Goal: Information Seeking & Learning: Understand process/instructions

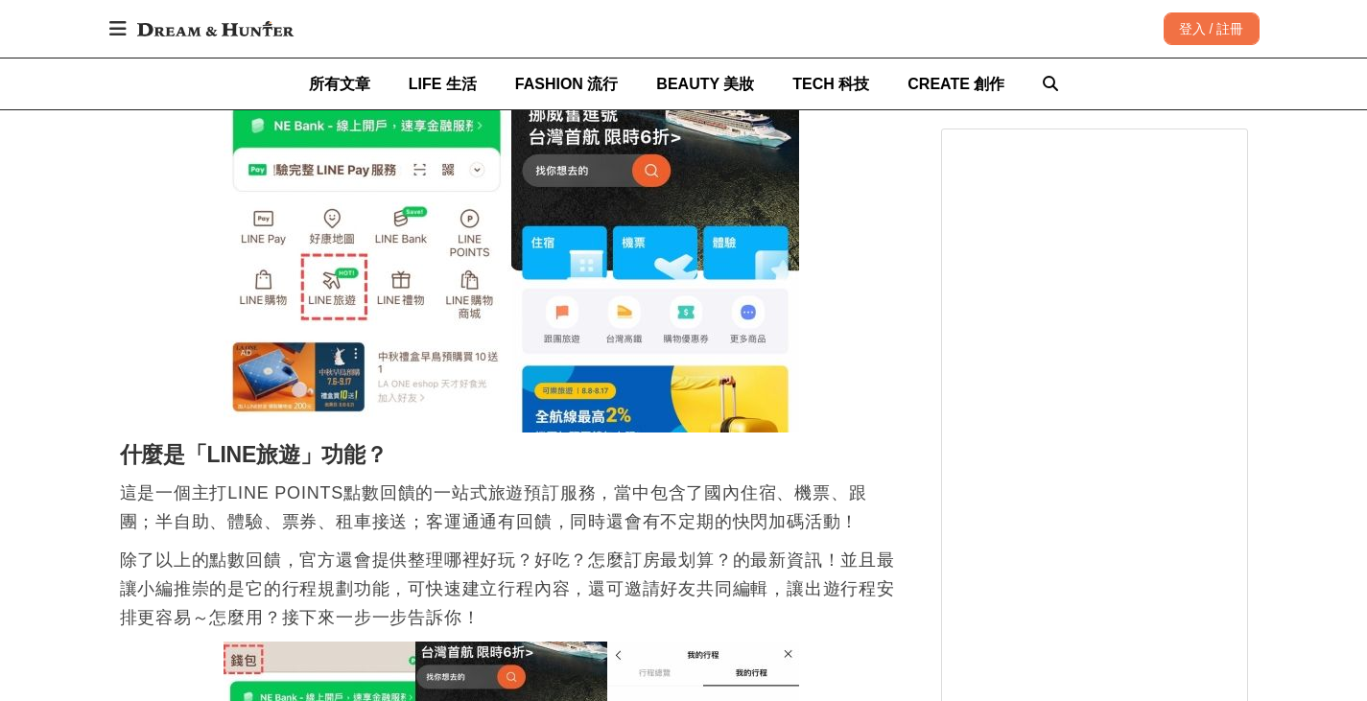
scroll to position [1439, 0]
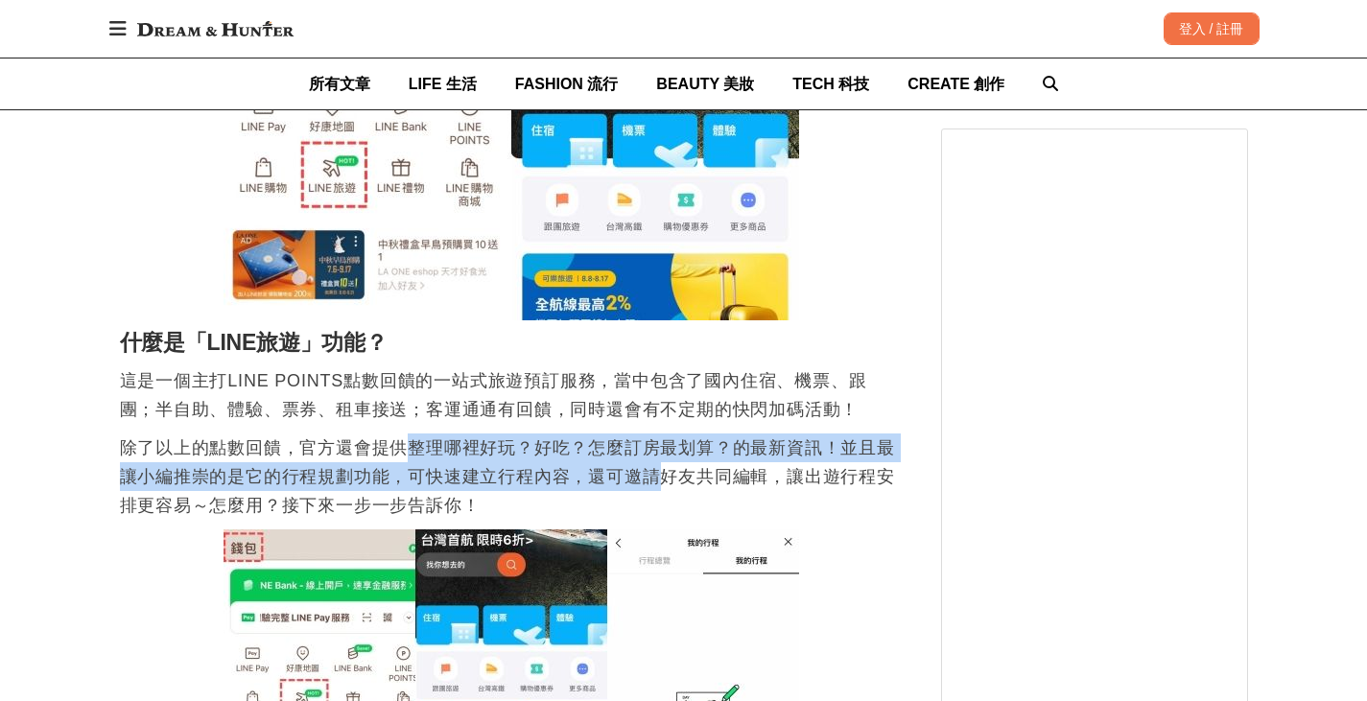
drag, startPoint x: 413, startPoint y: 441, endPoint x: 663, endPoint y: 484, distance: 253.1
click at [663, 484] on p "除了以上的點數回饋，官方還會提供整理哪裡好玩？好吃？怎麼訂房最划算？的最新資訊！並且最讓小編推崇的是它的行程規劃功能，可快速建立行程內容，還可邀請好友共同編輯…" at bounding box center [511, 477] width 783 height 86
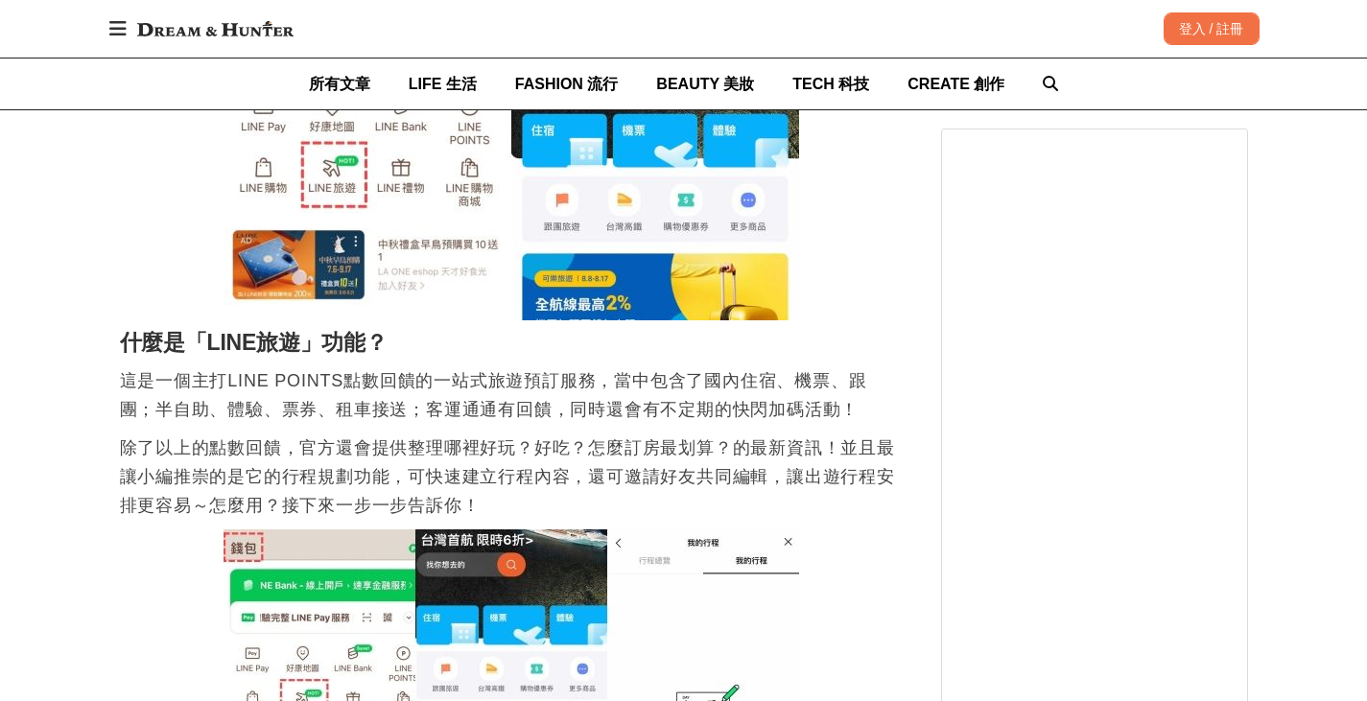
click at [792, 481] on p "除了以上的點數回饋，官方還會提供整理哪裡好玩？好吃？怎麼訂房最划算？的最新資訊！並且最讓小編推崇的是它的行程規劃功能，可快速建立行程內容，還可邀請好友共同編輯…" at bounding box center [511, 477] width 783 height 86
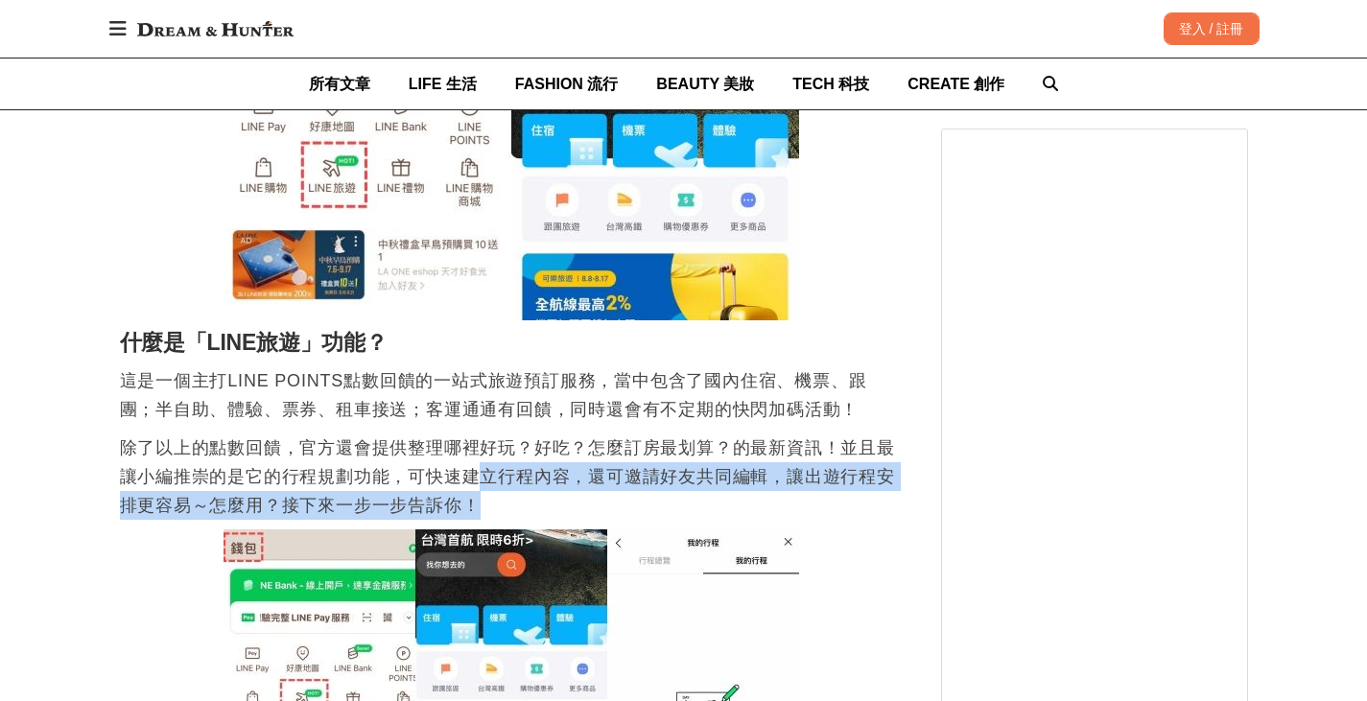
drag, startPoint x: 480, startPoint y: 478, endPoint x: 611, endPoint y: 507, distance: 134.6
click at [611, 507] on p "除了以上的點數回饋，官方還會提供整理哪裡好玩？好吃？怎麼訂房最划算？的最新資訊！並且最讓小編推崇的是它的行程規劃功能，可快速建立行程內容，還可邀請好友共同編輯…" at bounding box center [511, 477] width 783 height 86
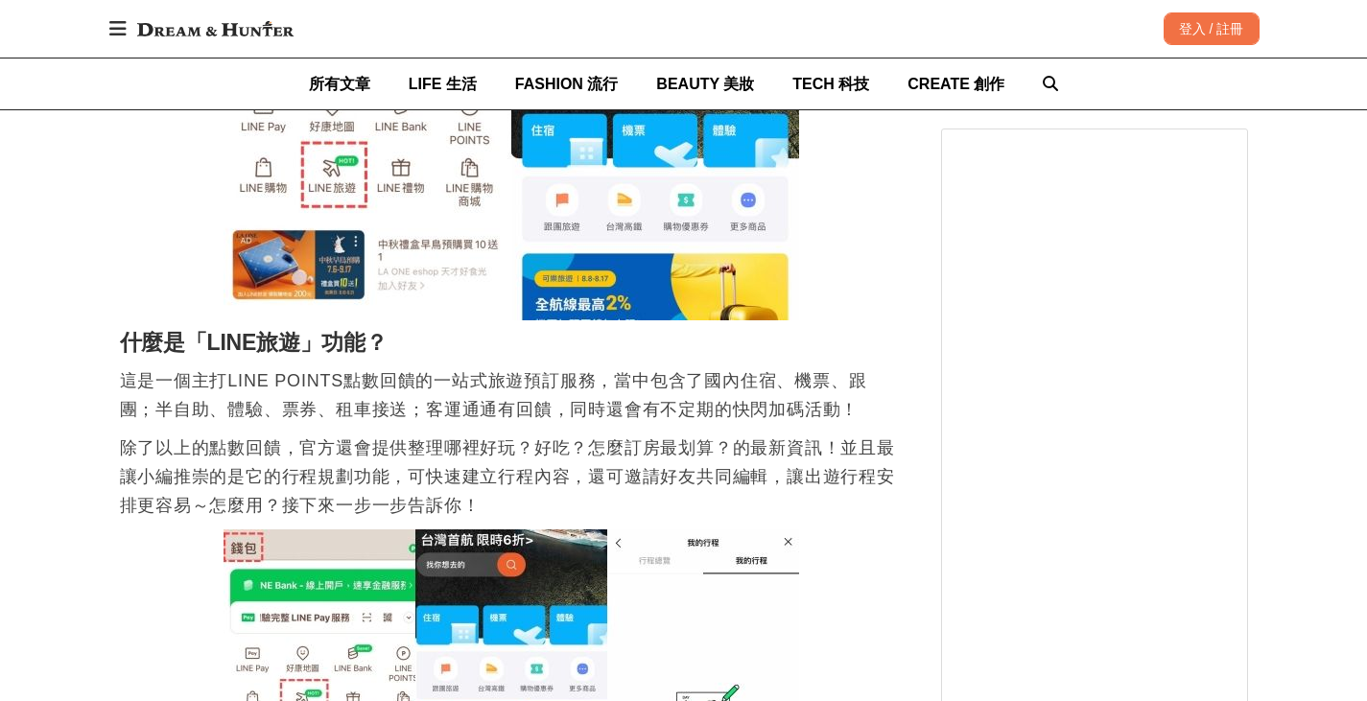
click at [611, 412] on p "這是一個主打LINE POINTS點數回饋的一站式旅遊預訂服務，當中包含了國內住宿、機票、跟團；半自助、體驗、票券、租車接送；客運通通有回饋，同時還會有不定期…" at bounding box center [511, 395] width 783 height 58
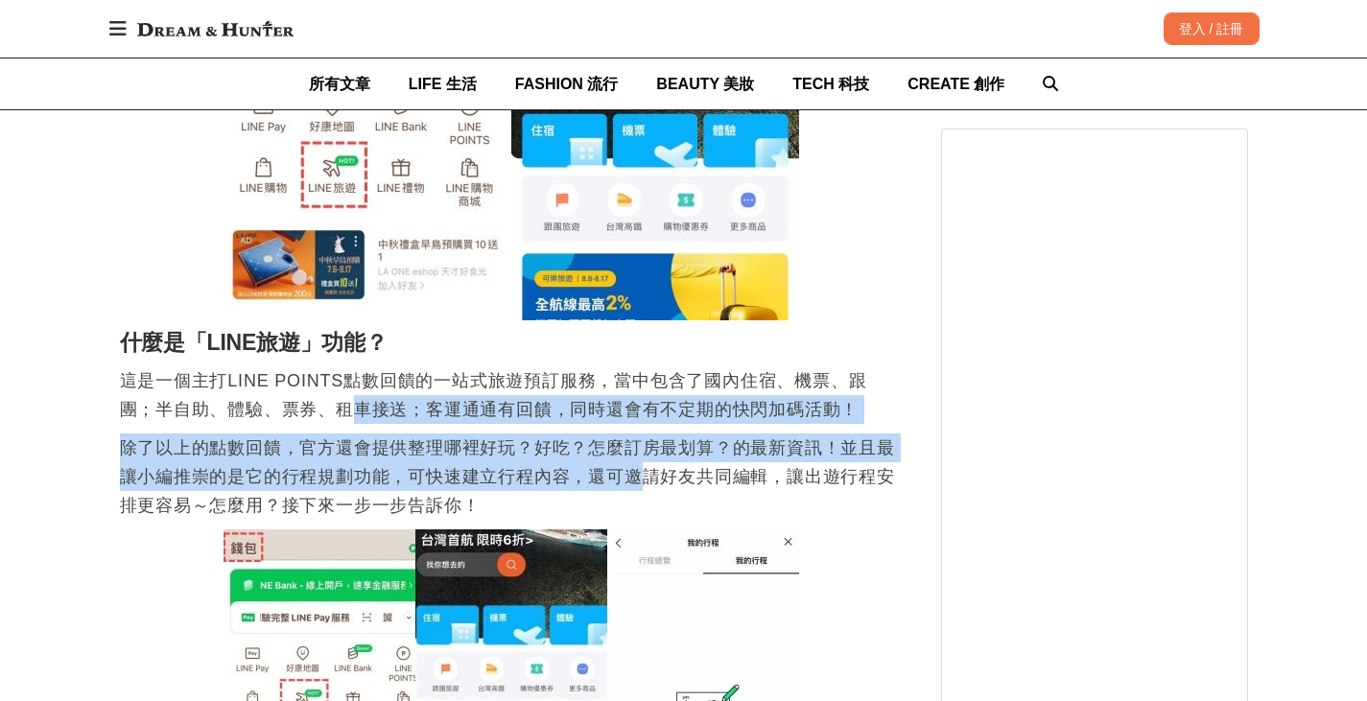
drag, startPoint x: 320, startPoint y: 401, endPoint x: 641, endPoint y: 482, distance: 330.4
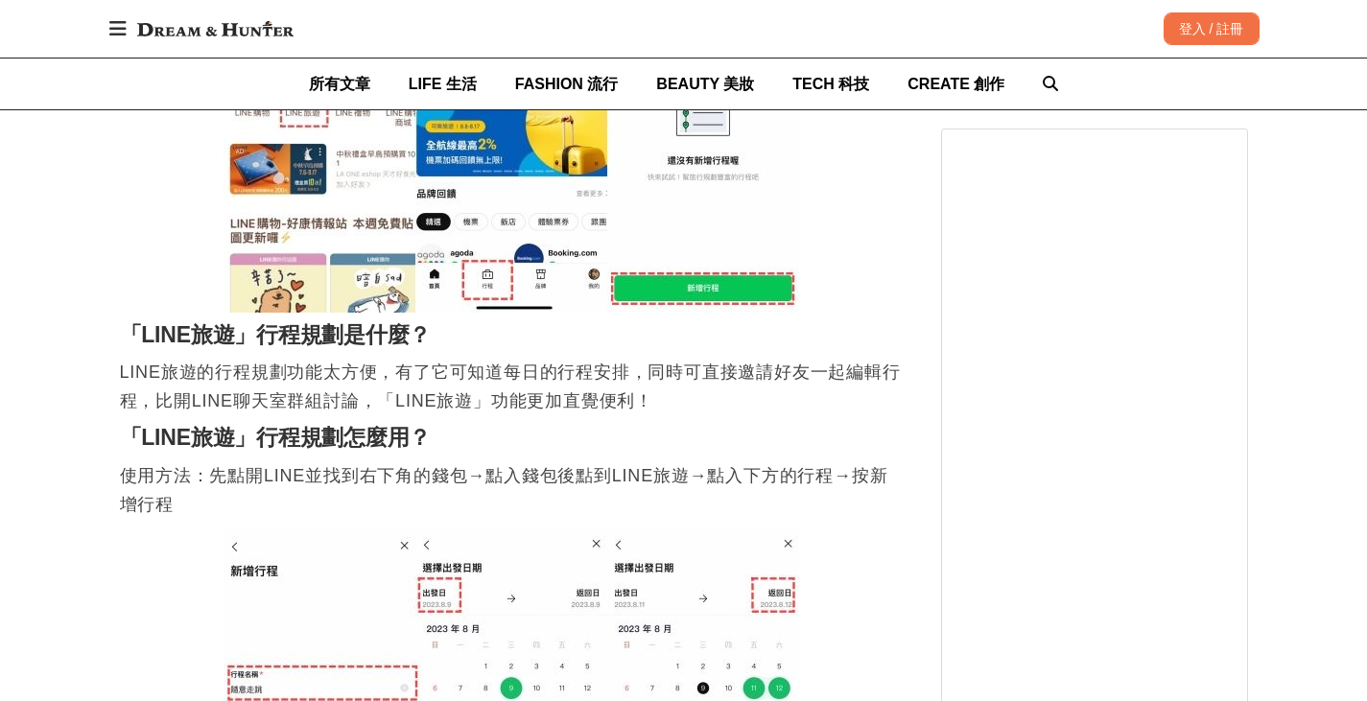
scroll to position [2111, 0]
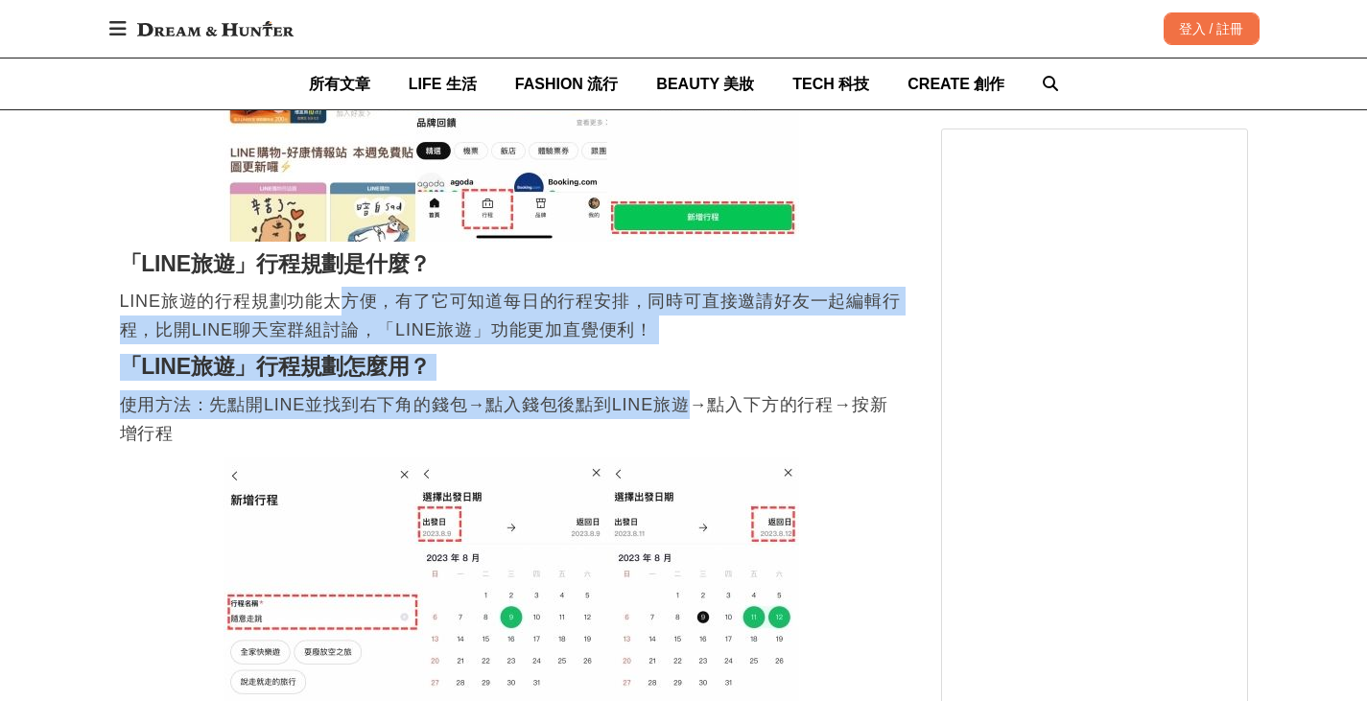
drag, startPoint x: 342, startPoint y: 317, endPoint x: 680, endPoint y: 412, distance: 351.7
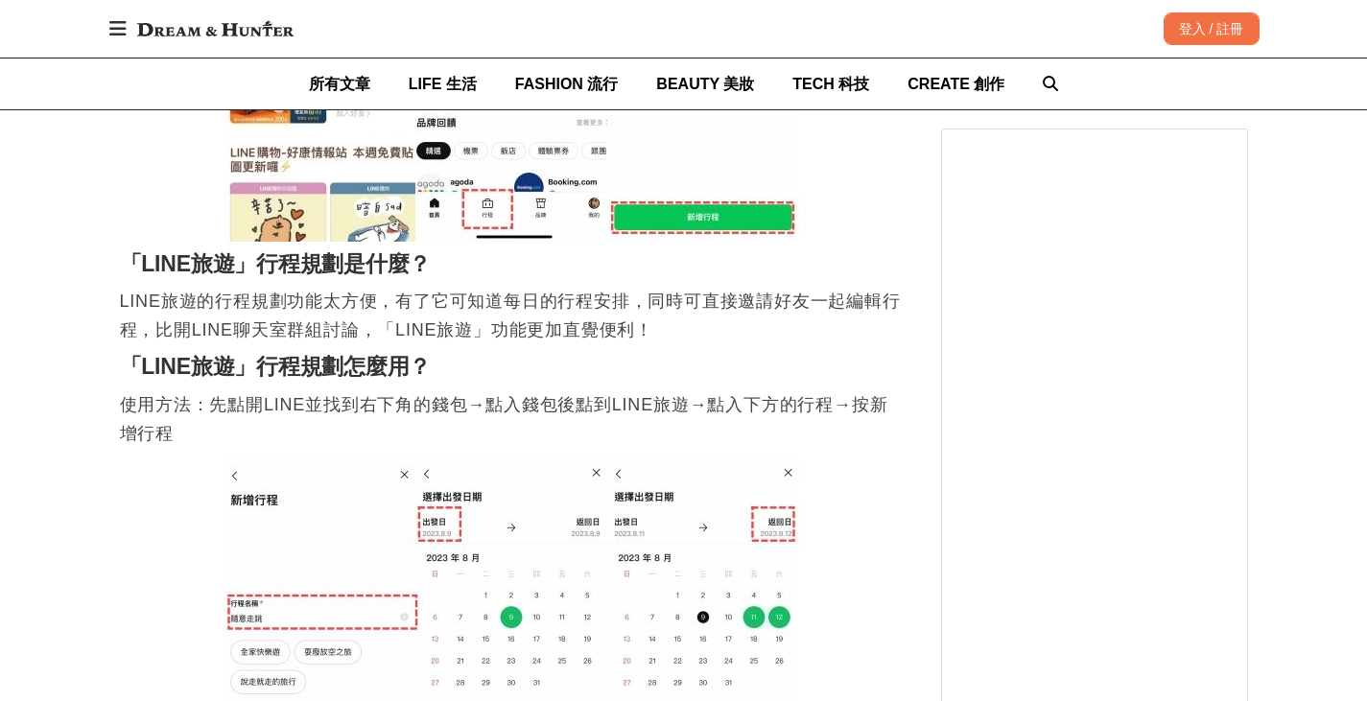
click at [804, 411] on p "使用方法：先點開LINE並找到右下角的錢包→點入錢包後點到LINE旅遊→點入下方的行程→按新增行程" at bounding box center [511, 419] width 783 height 58
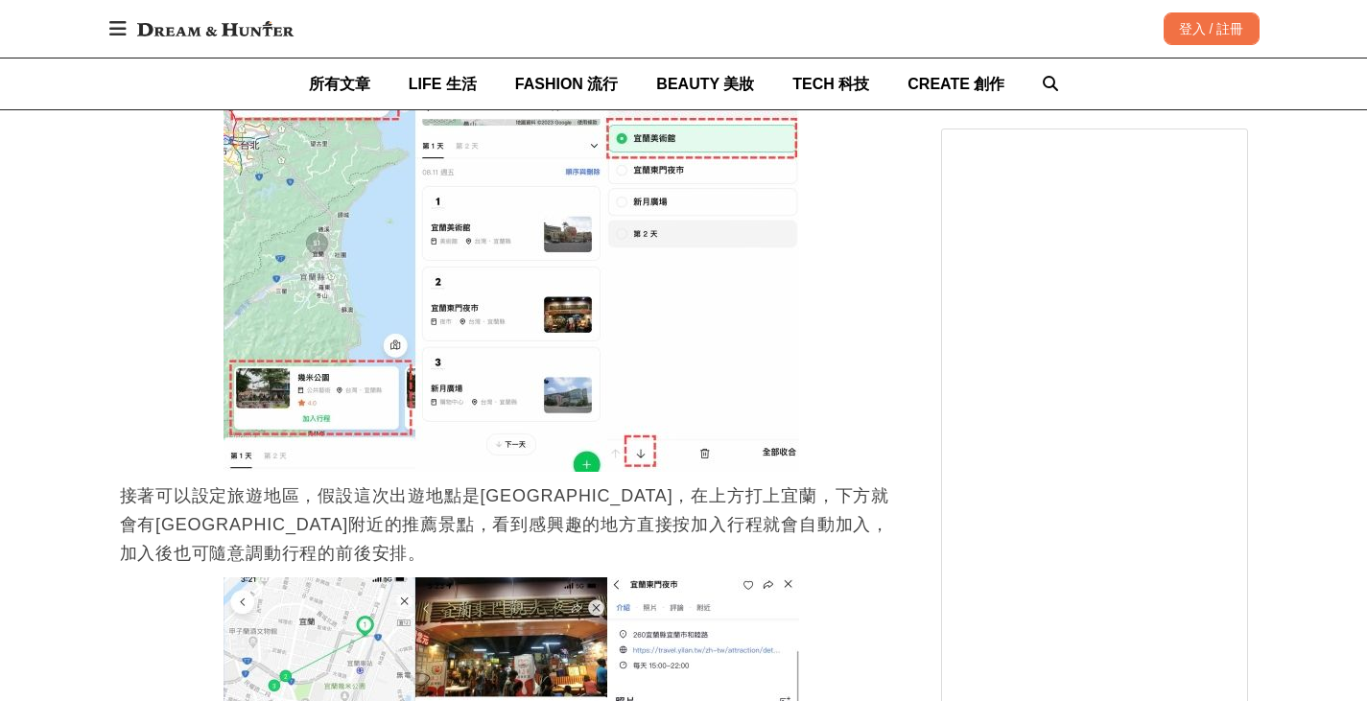
scroll to position [2974, 0]
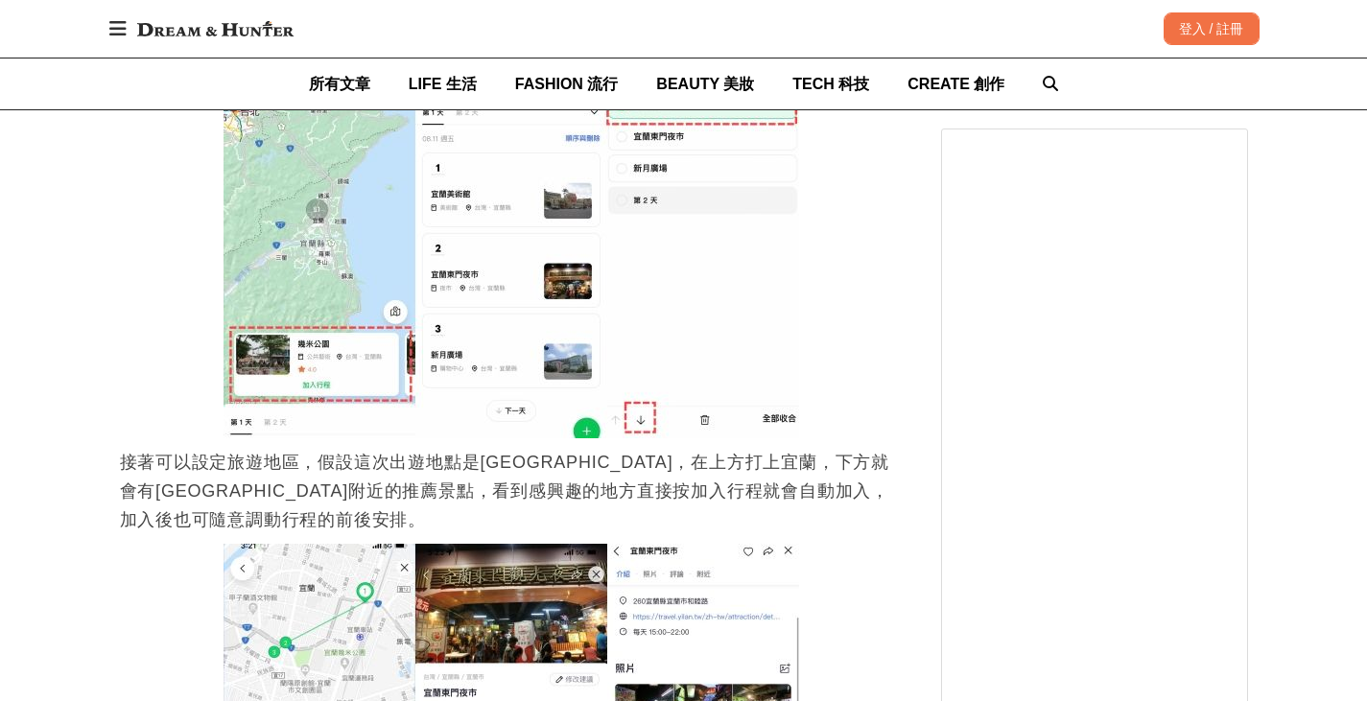
click at [378, 448] on p "接著可以設定旅遊地區，假設這次出遊地點是[GEOGRAPHIC_DATA]，在上方打上宜蘭，下方就會有[GEOGRAPHIC_DATA]附近的推薦景點，看到感…" at bounding box center [511, 491] width 783 height 86
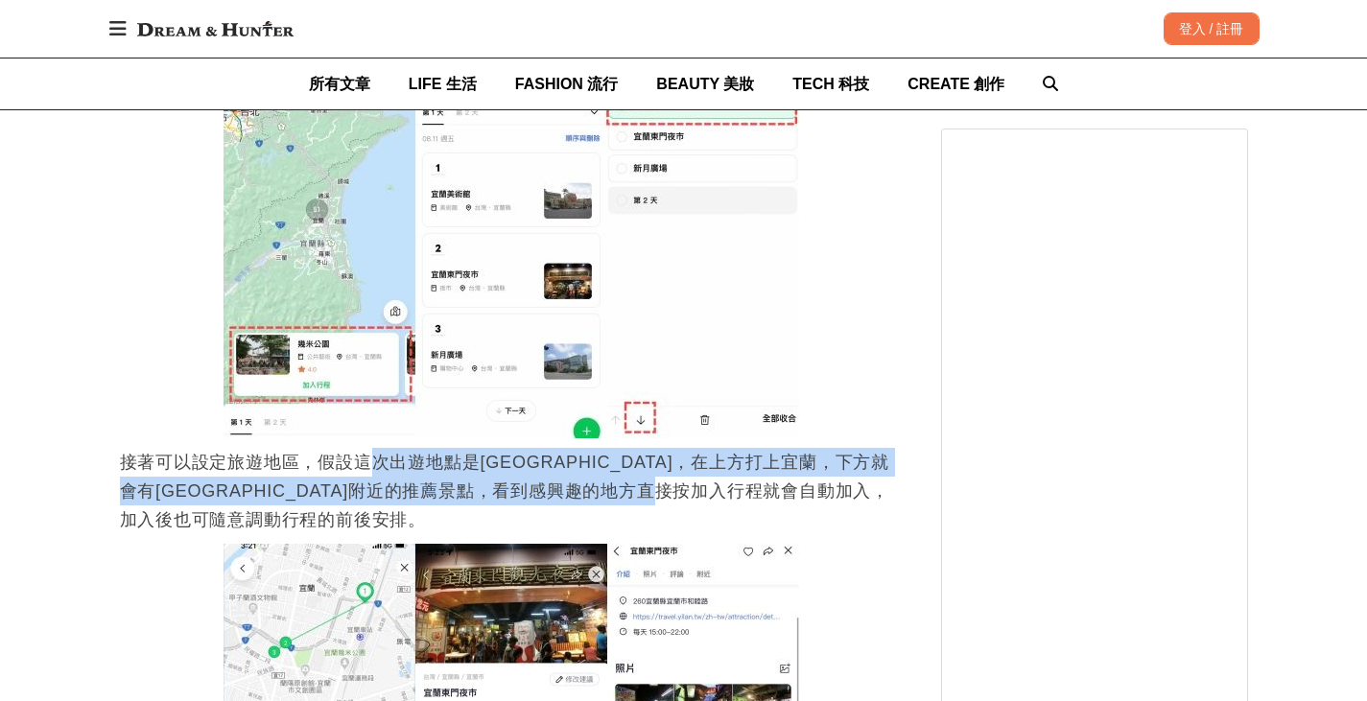
drag, startPoint x: 380, startPoint y: 430, endPoint x: 880, endPoint y: 472, distance: 501.6
click at [880, 472] on p "接著可以設定旅遊地區，假設這次出遊地點是[GEOGRAPHIC_DATA]，在上方打上宜蘭，下方就會有[GEOGRAPHIC_DATA]附近的推薦景點，看到感…" at bounding box center [511, 491] width 783 height 86
click at [883, 474] on p "接著可以設定旅遊地區，假設這次出遊地點是[GEOGRAPHIC_DATA]，在上方打上宜蘭，下方就會有[GEOGRAPHIC_DATA]附近的推薦景點，看到感…" at bounding box center [511, 491] width 783 height 86
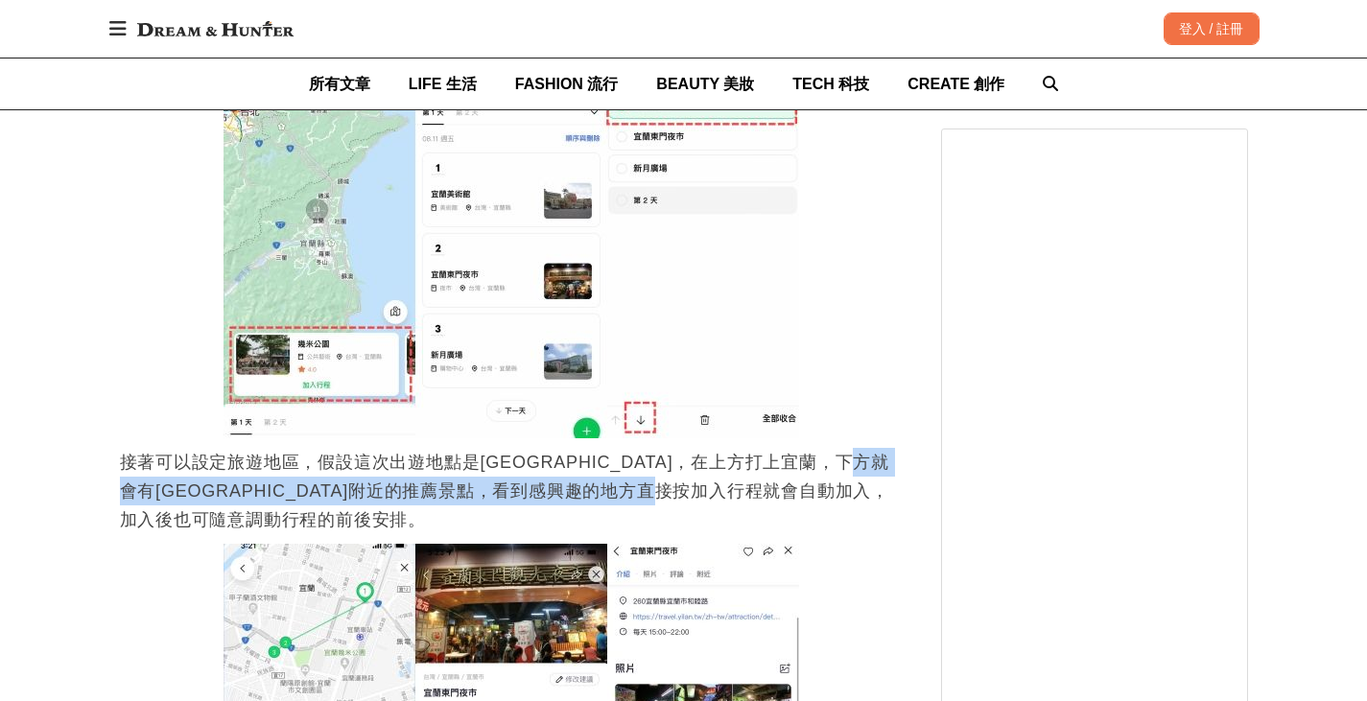
drag, startPoint x: 189, startPoint y: 458, endPoint x: 883, endPoint y: 467, distance: 693.7
click at [883, 467] on p "接著可以設定旅遊地區，假設這次出遊地點是[GEOGRAPHIC_DATA]，在上方打上宜蘭，下方就會有[GEOGRAPHIC_DATA]附近的推薦景點，看到感…" at bounding box center [511, 491] width 783 height 86
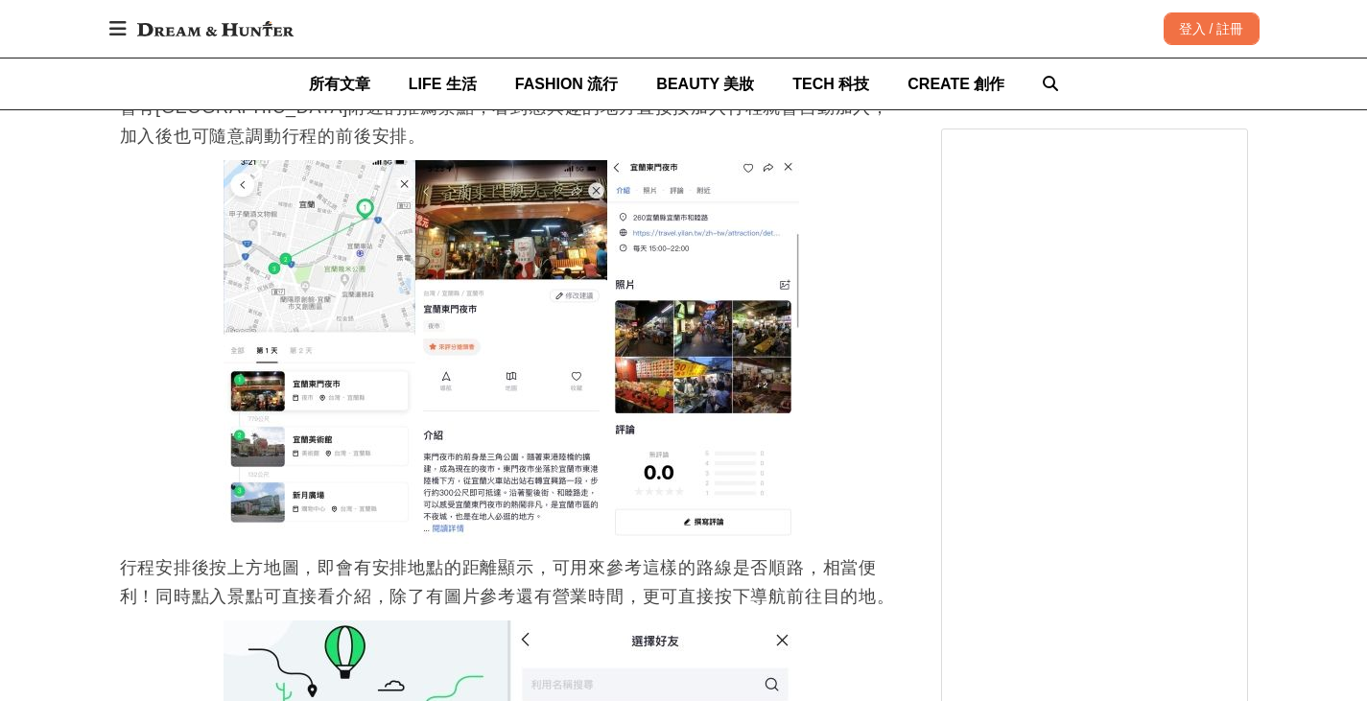
scroll to position [3550, 0]
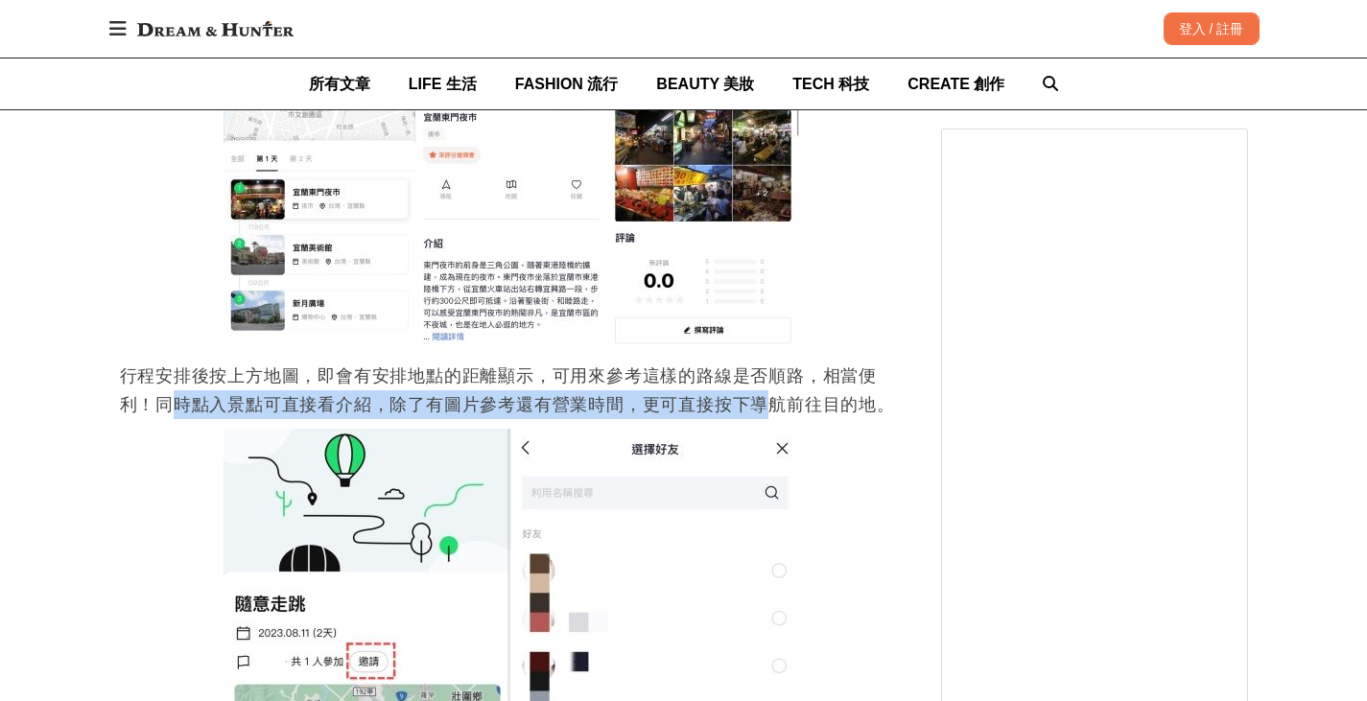
drag, startPoint x: 167, startPoint y: 353, endPoint x: 802, endPoint y: 348, distance: 635.1
click at [777, 362] on p "行程安排後按上方地圖，即會有安排地點的距離顯示，可用來參考這樣的路線是否順路，相當便利！同時點入景點可直接看介紹，除了有圖片參考還有營業時間，更可直接按下導航…" at bounding box center [511, 391] width 783 height 58
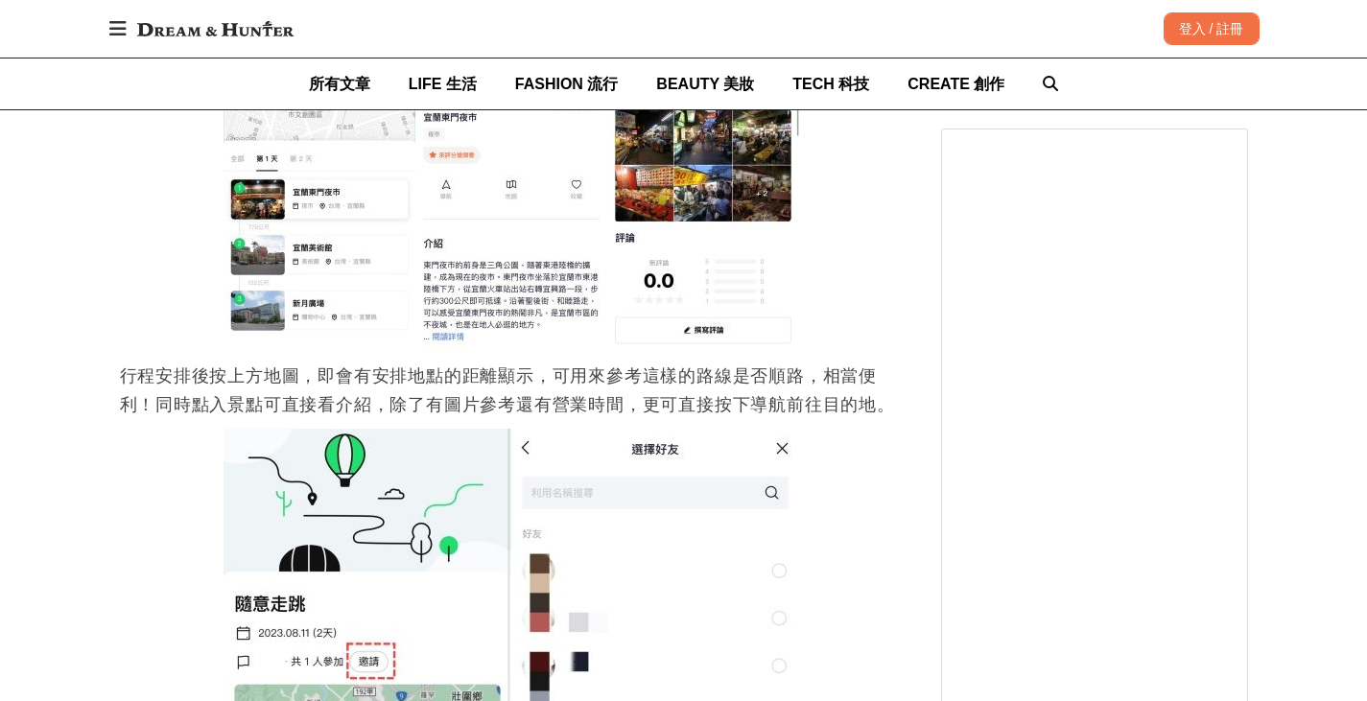
click at [815, 362] on p "行程安排後按上方地圖，即會有安排地點的距離顯示，可用來參考這樣的路線是否順路，相當便利！同時點入景點可直接看介紹，除了有圖片參考還有營業時間，更可直接按下導航…" at bounding box center [511, 391] width 783 height 58
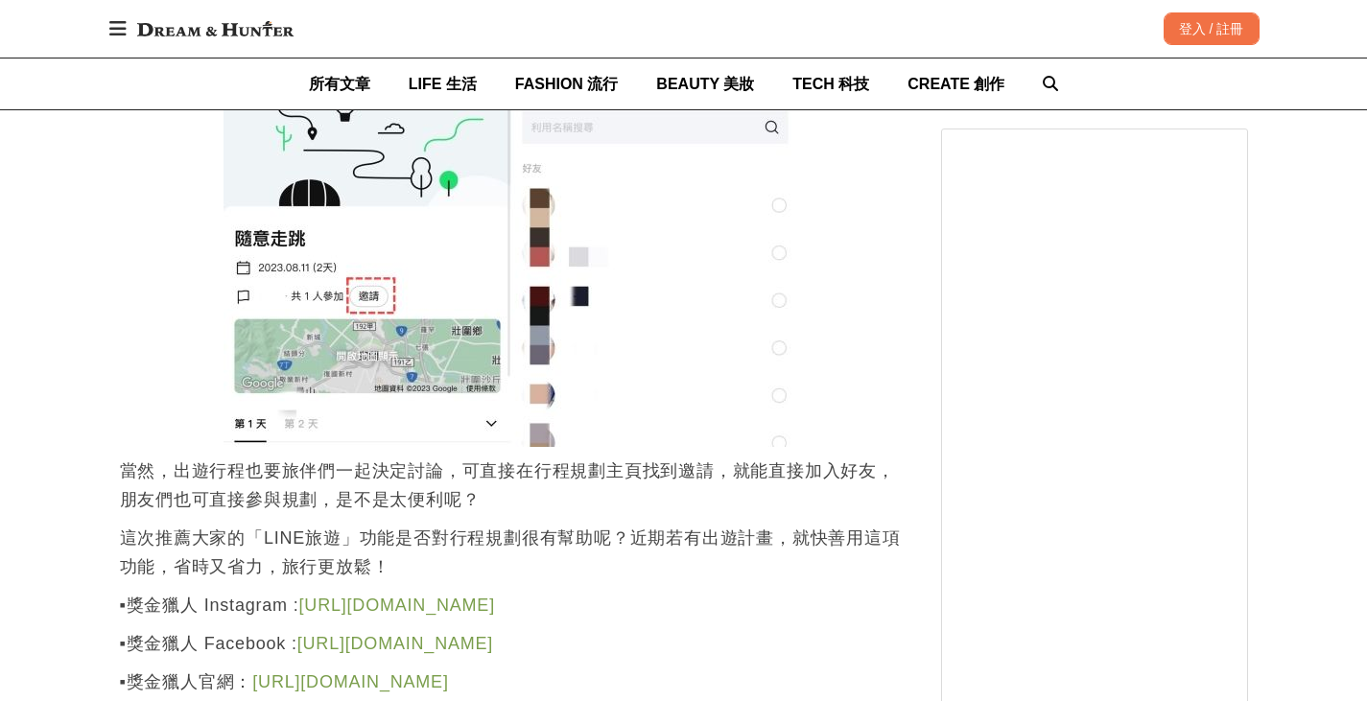
scroll to position [3933, 0]
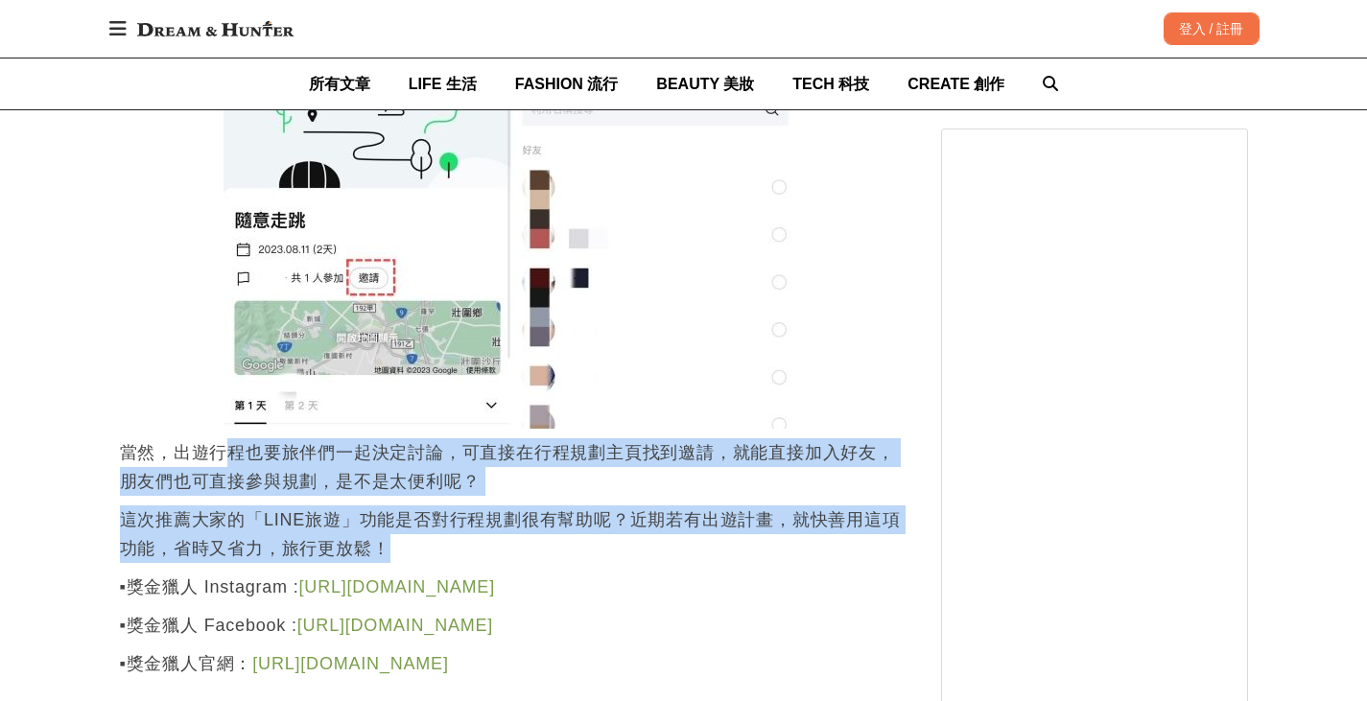
drag, startPoint x: 220, startPoint y: 407, endPoint x: 697, endPoint y: 487, distance: 483.6
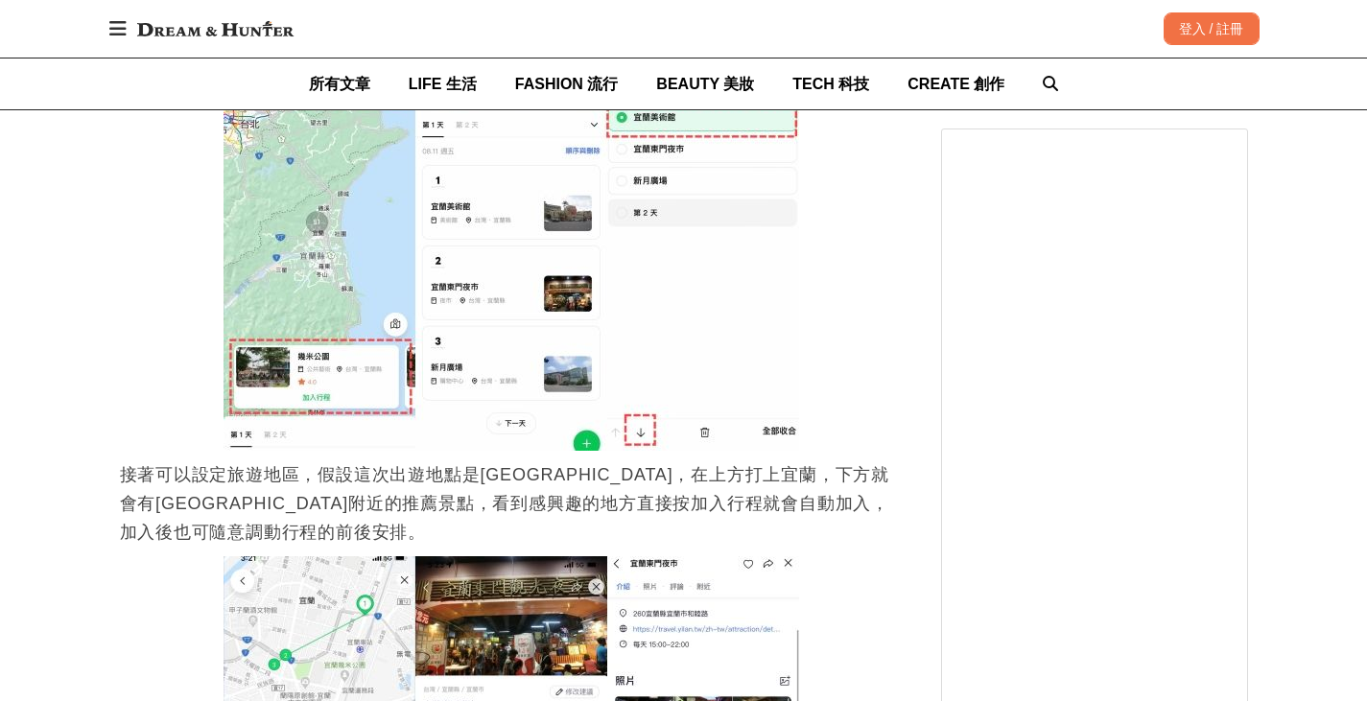
scroll to position [2974, 0]
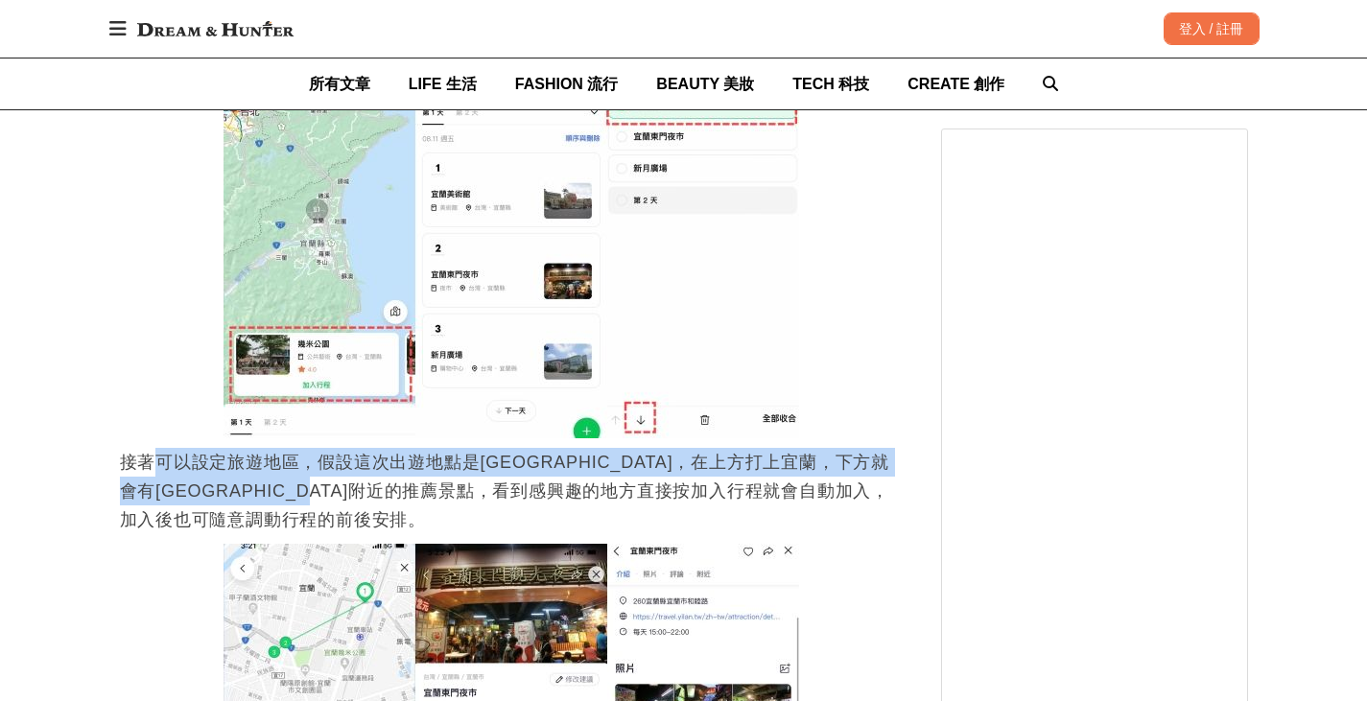
drag, startPoint x: 164, startPoint y: 439, endPoint x: 501, endPoint y: 469, distance: 338.1
click at [501, 469] on p "接著可以設定旅遊地區，假設這次出遊地點是[GEOGRAPHIC_DATA]，在上方打上宜蘭，下方就會有[GEOGRAPHIC_DATA]附近的推薦景點，看到感…" at bounding box center [511, 491] width 783 height 86
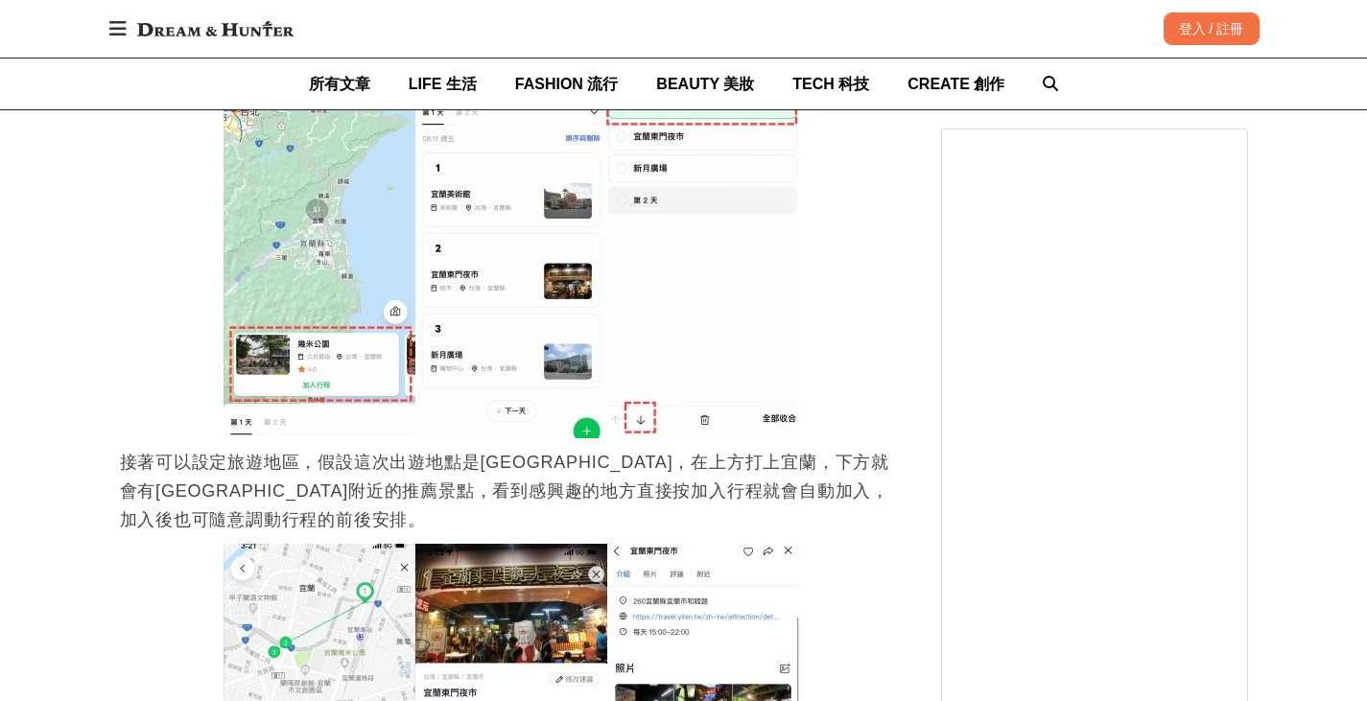
click at [727, 471] on p "接著可以設定旅遊地區，假設這次出遊地點是[GEOGRAPHIC_DATA]，在上方打上宜蘭，下方就會有[GEOGRAPHIC_DATA]附近的推薦景點，看到感…" at bounding box center [511, 491] width 783 height 86
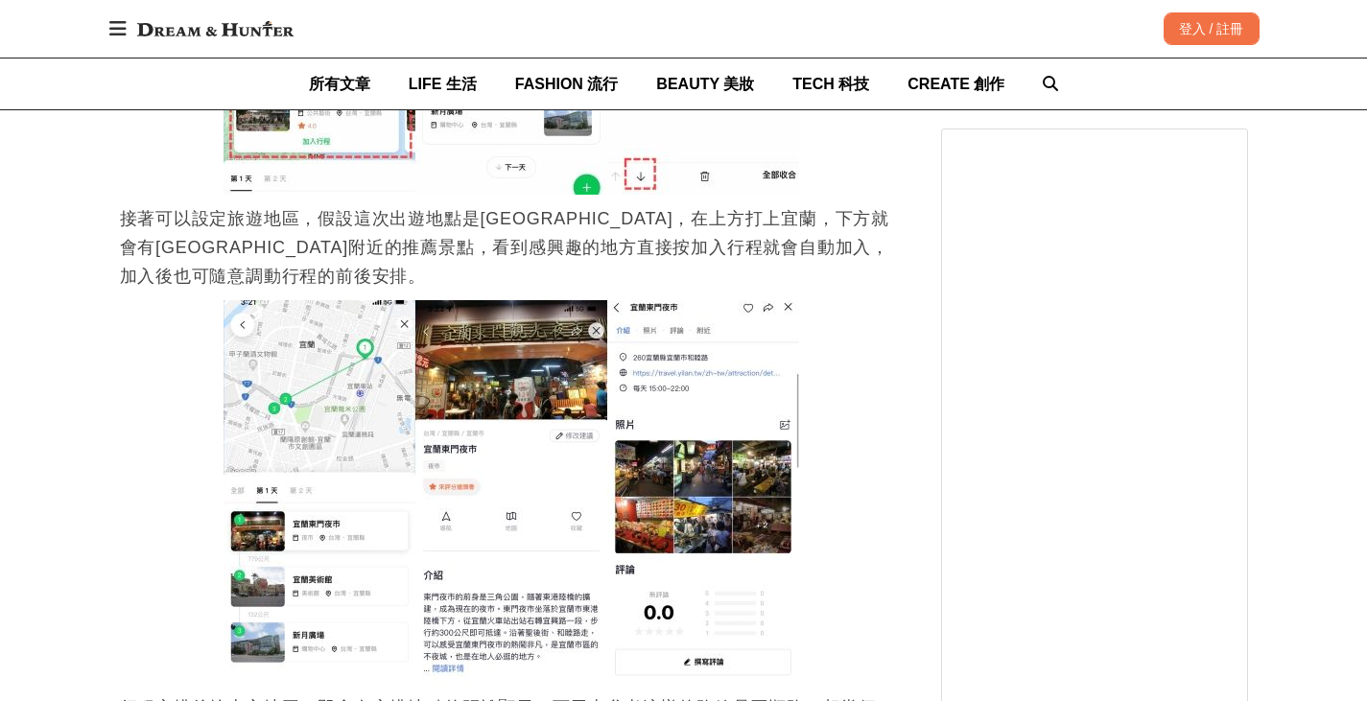
scroll to position [3262, 0]
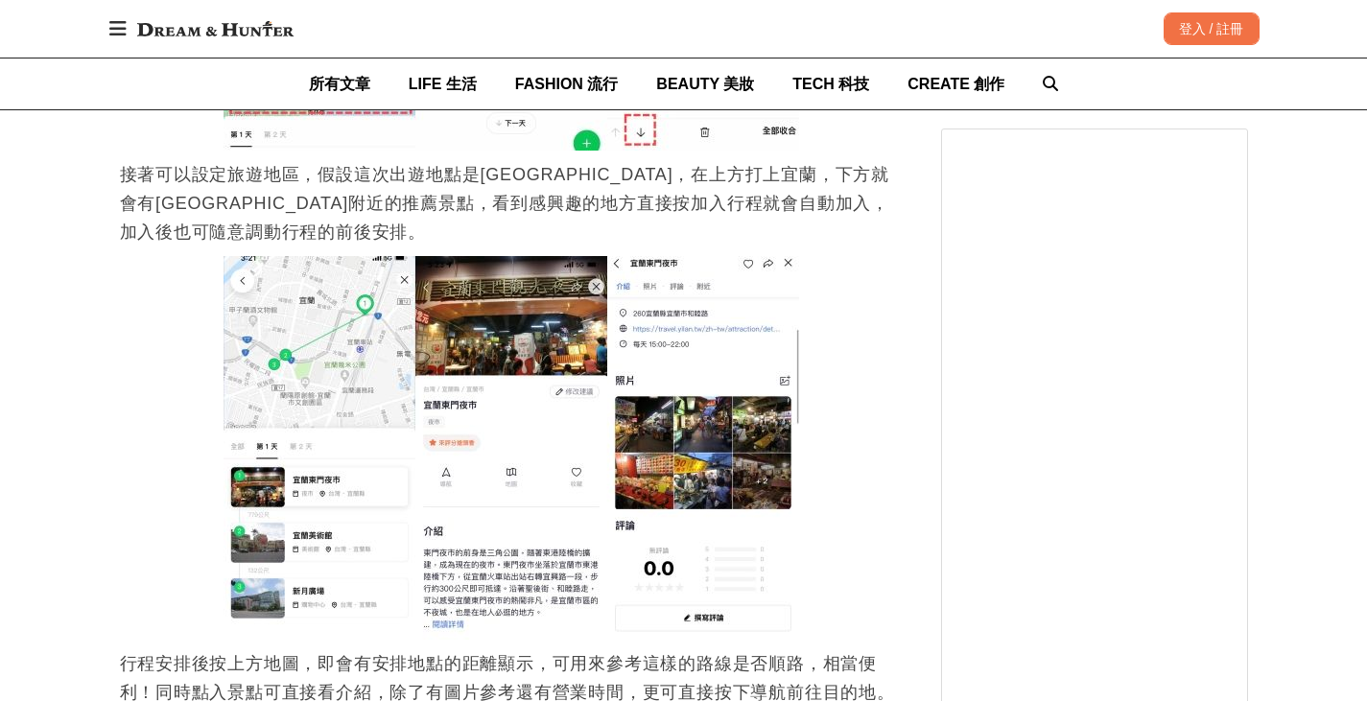
click at [864, 403] on figure at bounding box center [511, 448] width 783 height 384
